Goal: Task Accomplishment & Management: Manage account settings

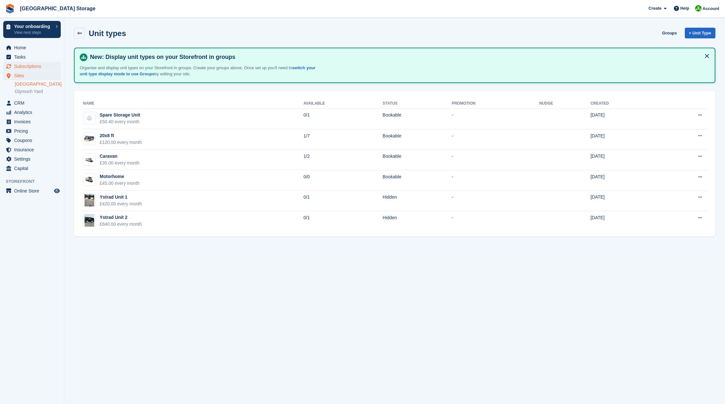
click at [23, 66] on span "Subscriptions" at bounding box center [33, 66] width 39 height 9
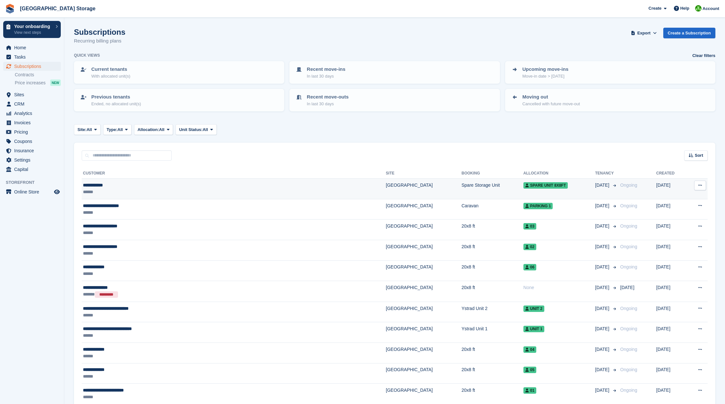
click at [136, 189] on div "******" at bounding box center [176, 191] width 187 height 7
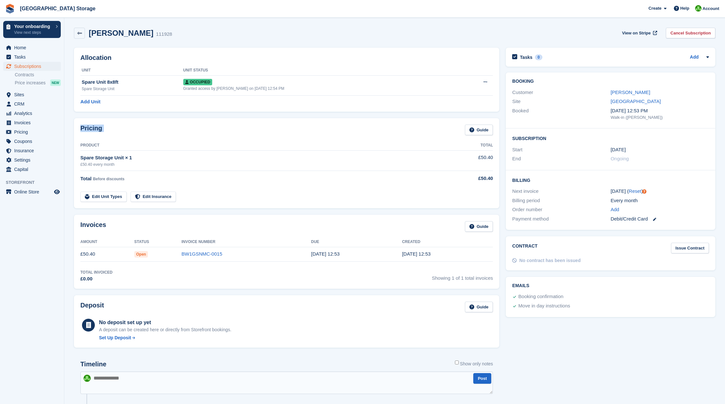
drag, startPoint x: 83, startPoint y: 128, endPoint x: 198, endPoint y: 204, distance: 137.4
click at [198, 204] on div "Pricing Guide Product Total Spare Storage Unit × 1 £50.40 every month £50.40 To…" at bounding box center [287, 163] width 426 height 90
click at [187, 210] on div "Pricing Guide Product Total Spare Storage Unit × 1 £50.40 every month £50.40 To…" at bounding box center [287, 163] width 432 height 96
drag, startPoint x: 186, startPoint y: 210, endPoint x: 77, endPoint y: 57, distance: 187.7
click at [77, 57] on div "Allocation Unit Unit Status Spare Unit 8x8ft Spare Storage Unit Occupied Grante…" at bounding box center [287, 287] width 432 height 487
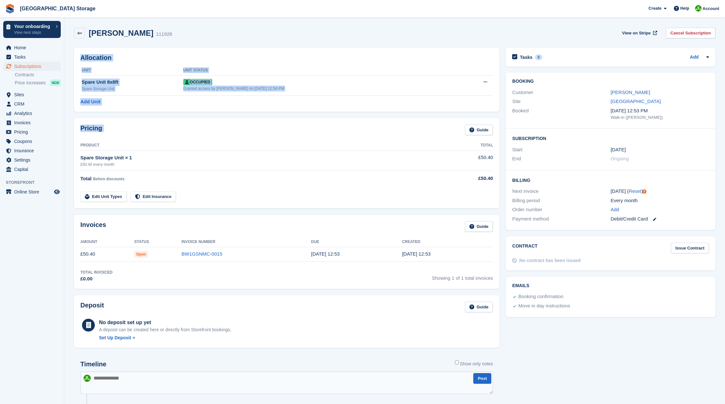
click at [77, 57] on div "Allocation Unit Unit Status Spare Unit 8x8ft Spare Storage Unit Occupied Grante…" at bounding box center [287, 80] width 426 height 64
drag, startPoint x: 82, startPoint y: 57, endPoint x: 235, endPoint y: 206, distance: 214.0
click at [239, 206] on div "Allocation Unit Unit Status Spare Unit 8x8ft Spare Storage Unit Occupied Grante…" at bounding box center [287, 287] width 432 height 487
click at [220, 207] on div "Pricing Guide Product Total Spare Storage Unit × 1 £50.40 every month £50.40 To…" at bounding box center [287, 163] width 426 height 90
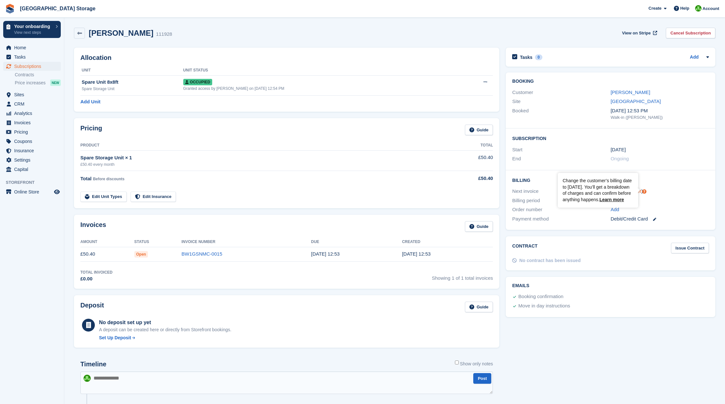
click at [644, 190] on icon "Tooltip anchor" at bounding box center [645, 191] width 4 height 4
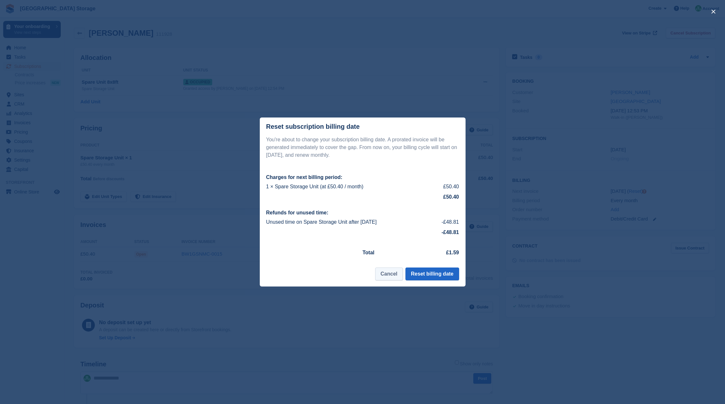
click at [383, 276] on button "Cancel" at bounding box center [389, 273] width 28 height 13
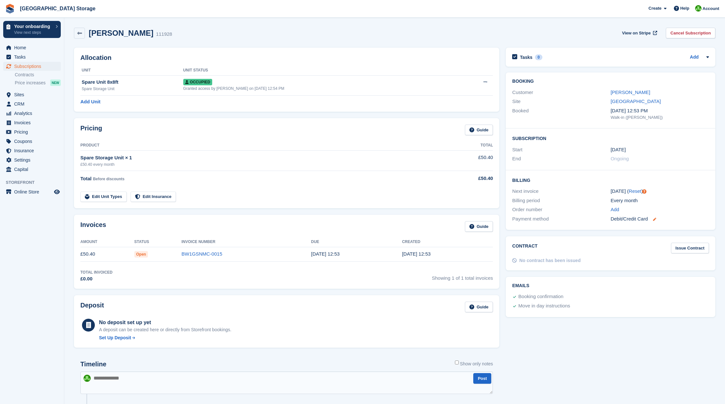
click at [655, 217] on icon at bounding box center [654, 218] width 3 height 3
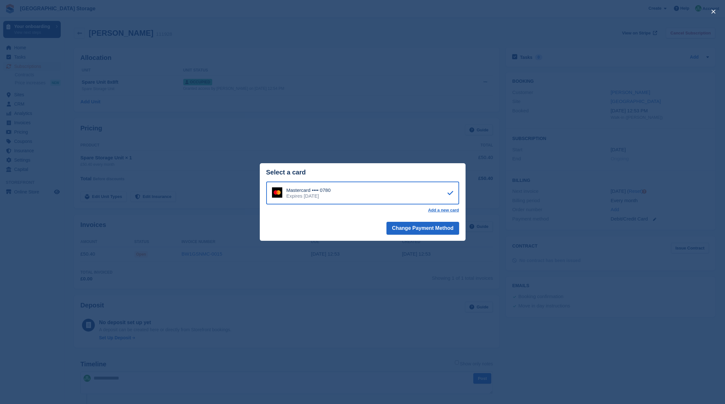
click at [298, 195] on div "Expires November 2029" at bounding box center [309, 196] width 44 height 6
click at [405, 229] on button "Change Payment Method" at bounding box center [423, 228] width 72 height 13
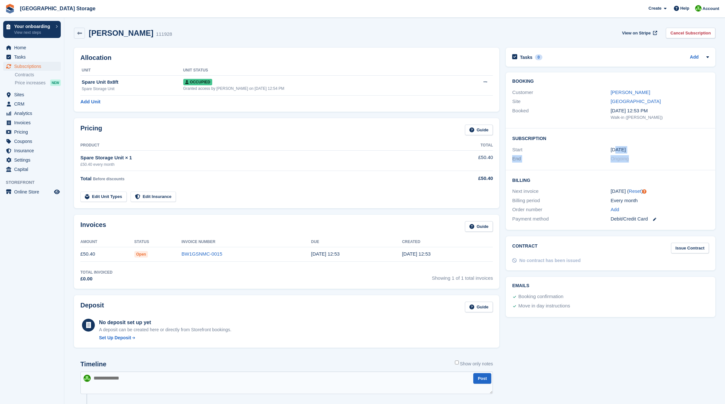
drag, startPoint x: 613, startPoint y: 150, endPoint x: 641, endPoint y: 156, distance: 28.7
click at [641, 156] on div "Subscription Start [DATE] End Ongoing" at bounding box center [611, 149] width 210 height 42
click at [655, 157] on div "Ongoing" at bounding box center [660, 158] width 98 height 7
click at [142, 255] on span "Open" at bounding box center [141, 254] width 14 height 6
drag, startPoint x: 139, startPoint y: 255, endPoint x: 154, endPoint y: 254, distance: 15.5
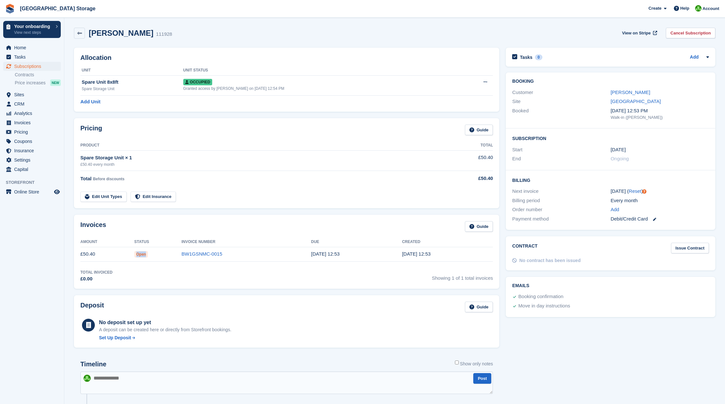
click at [154, 254] on td "Open" at bounding box center [157, 254] width 47 height 14
click at [153, 254] on td "Open" at bounding box center [157, 254] width 47 height 14
drag, startPoint x: 81, startPoint y: 156, endPoint x: 137, endPoint y: 166, distance: 57.5
click at [137, 166] on td "Spare Storage Unit × 1 £50.40 every month" at bounding box center [259, 160] width 358 height 20
click at [142, 166] on div "£50.40 every month" at bounding box center [259, 164] width 358 height 6
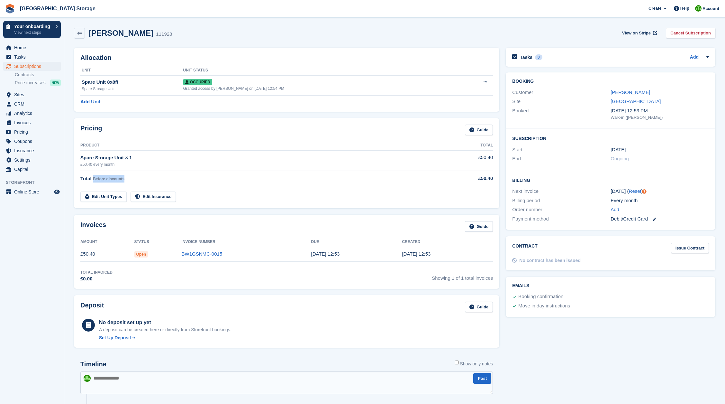
drag, startPoint x: 93, startPoint y: 178, endPoint x: 134, endPoint y: 179, distance: 41.2
click at [134, 179] on div "Total Before discounts" at bounding box center [259, 179] width 358 height 8
click at [26, 76] on link "Contracts" at bounding box center [38, 75] width 46 height 6
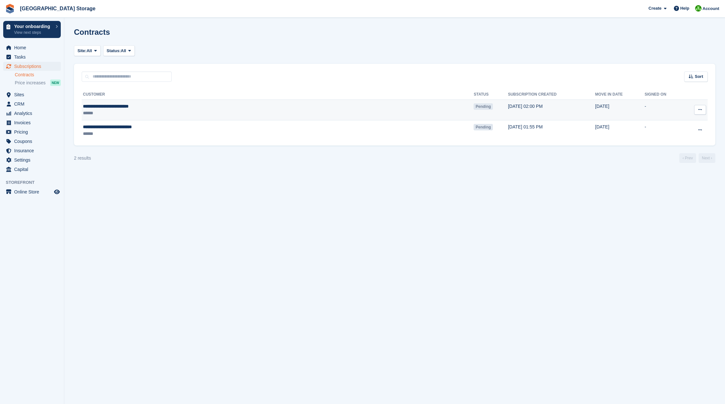
click at [121, 108] on div "**********" at bounding box center [191, 106] width 217 height 7
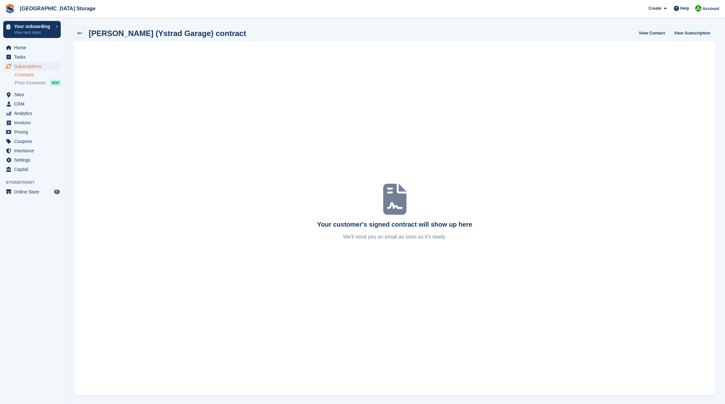
click at [406, 230] on div "Your customer's signed contract will show up here We'll send you an email as so…" at bounding box center [395, 218] width 626 height 46
click at [23, 50] on span "Home" at bounding box center [33, 47] width 39 height 9
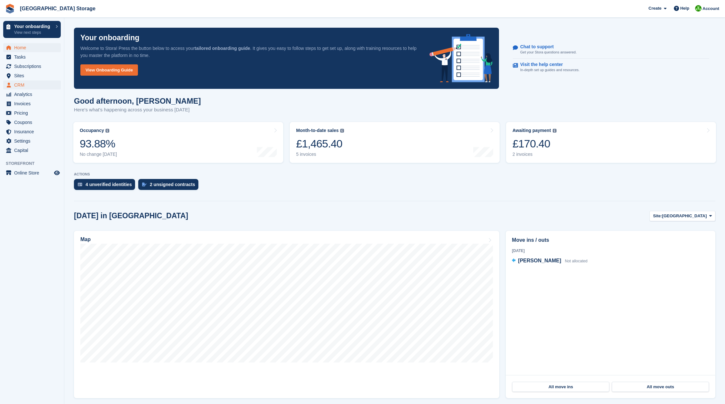
click at [30, 85] on span "CRM" at bounding box center [33, 84] width 39 height 9
